Goal: Share content: Share content

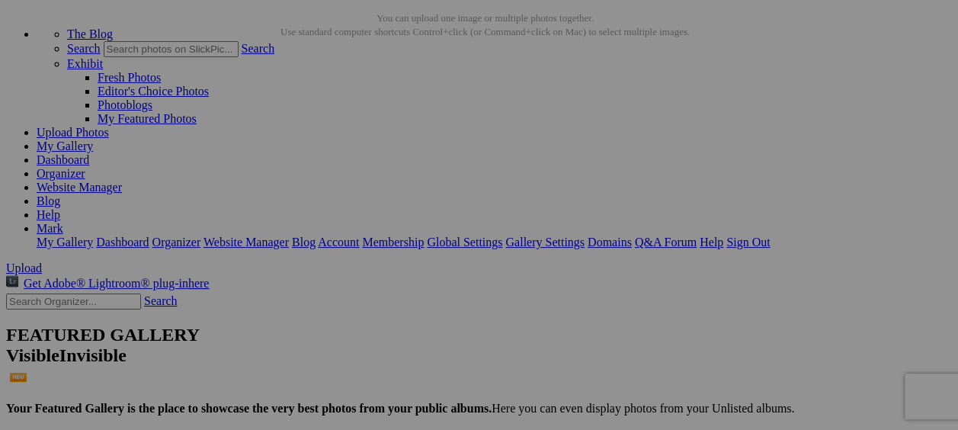
scroll to position [76, 0]
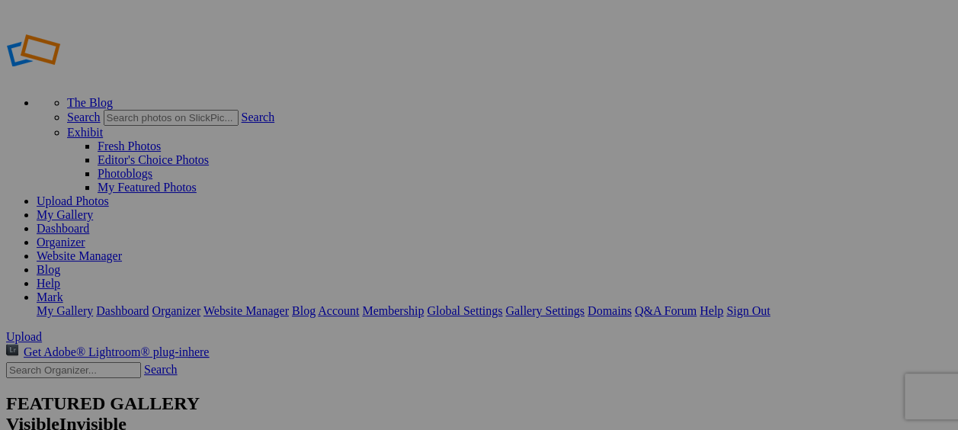
type input "[DATE] Hogbnsf"
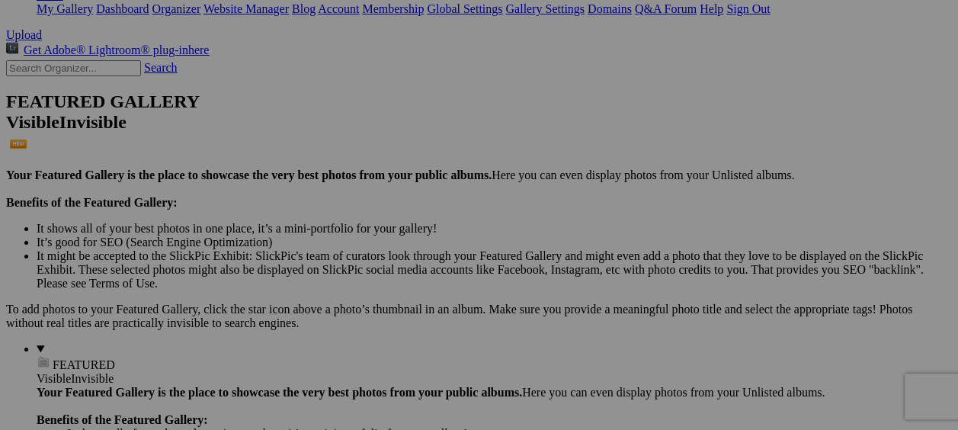
scroll to position [305, 0]
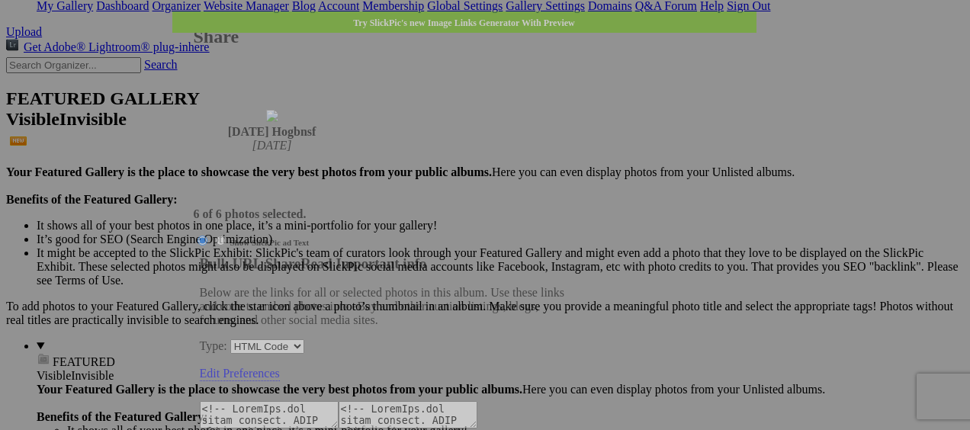
type textarea "<!-- SlickPic.com image hosting. HTML Bulk Share code Starts Here --> <div styl…"
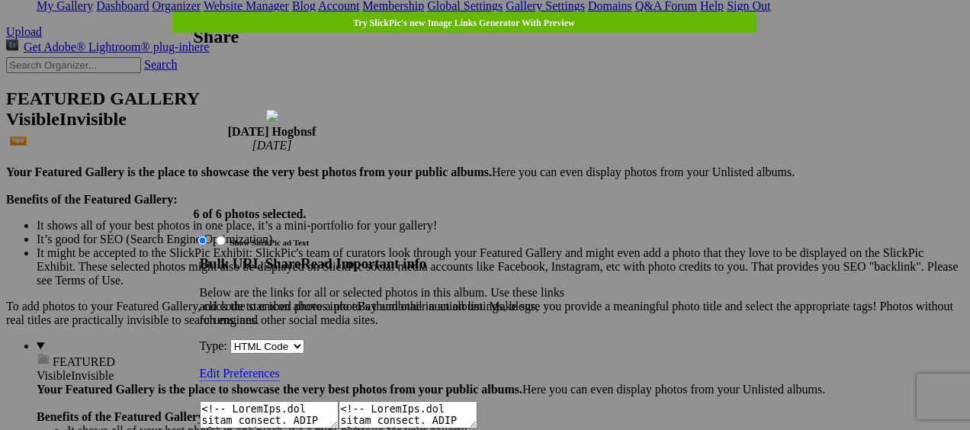
click at [339, 401] on textarea at bounding box center [269, 414] width 139 height 27
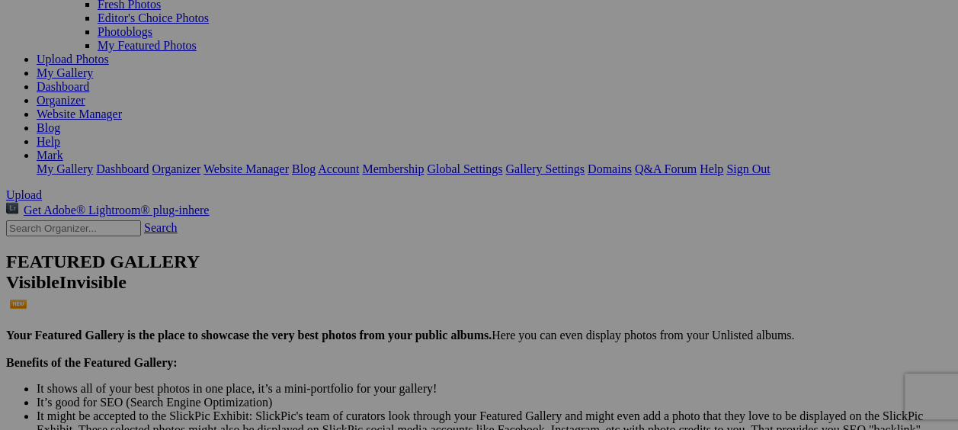
scroll to position [0, 0]
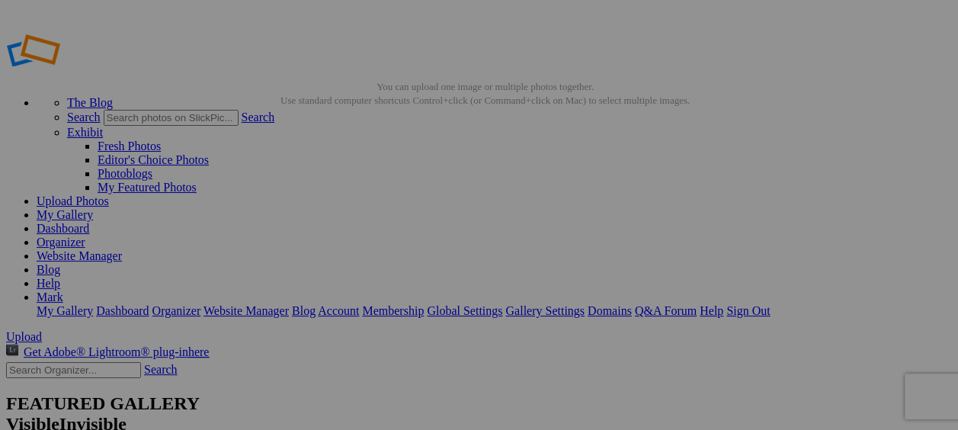
click at [770, 304] on link "Sign Out" at bounding box center [748, 310] width 43 height 13
